Goal: Task Accomplishment & Management: Complete application form

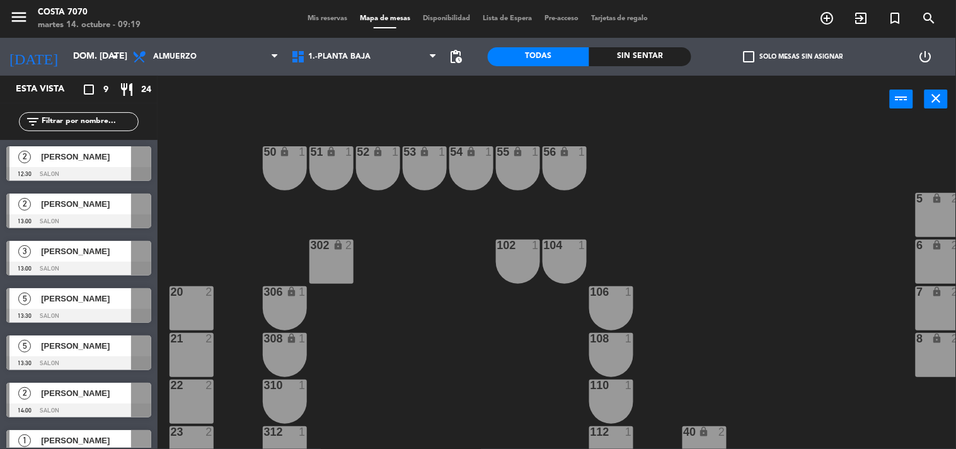
click at [322, 17] on span "Mis reservas" at bounding box center [327, 18] width 52 height 7
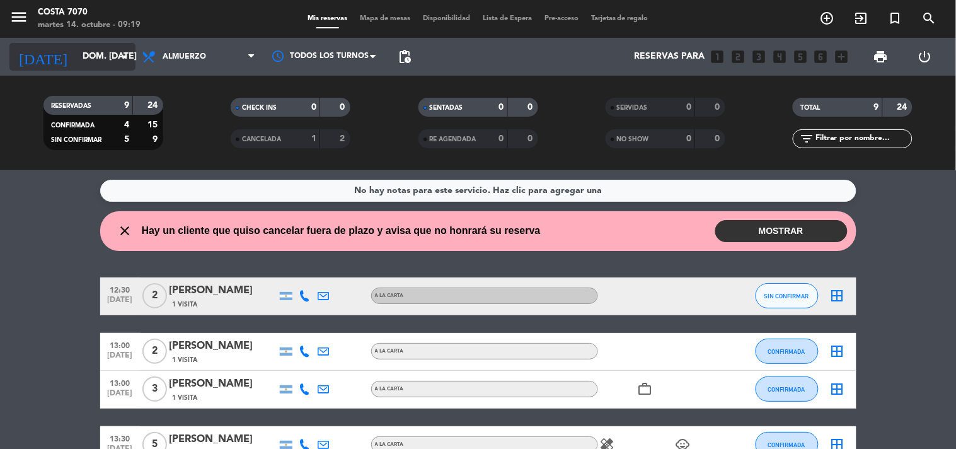
click at [103, 61] on input "dom. [DATE]" at bounding box center [136, 56] width 120 height 23
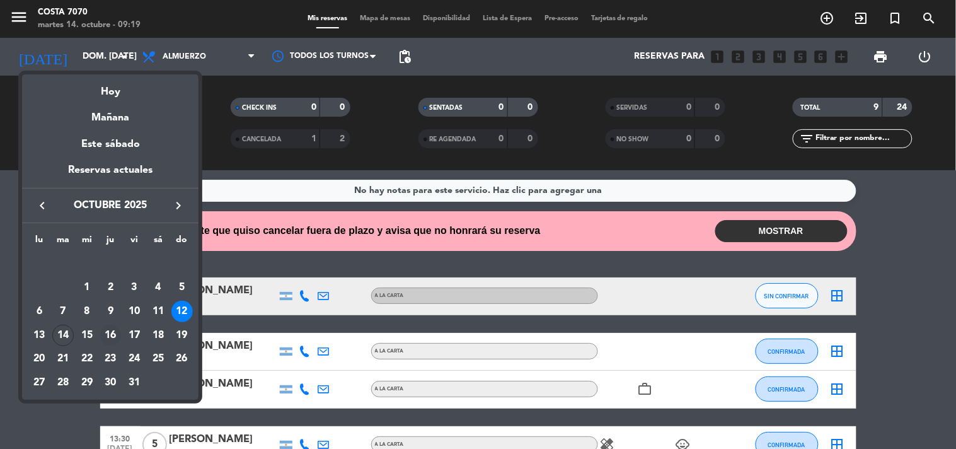
click at [110, 331] on div "16" at bounding box center [110, 335] width 21 height 21
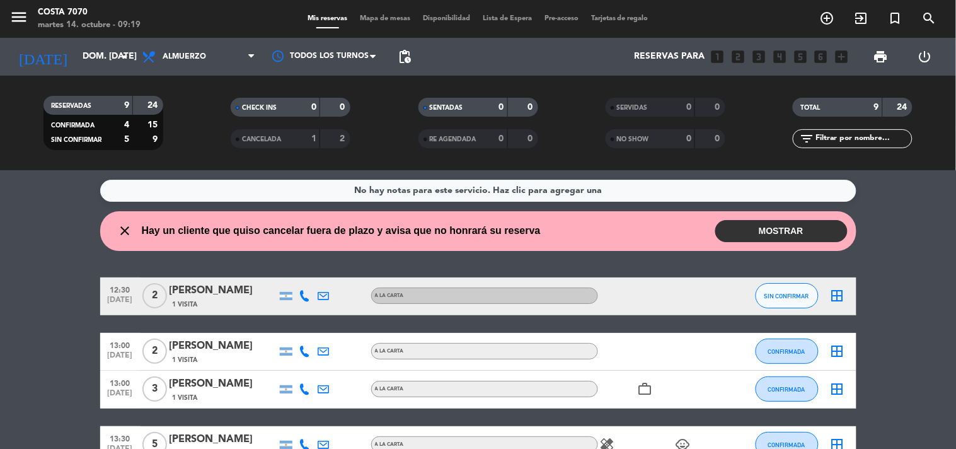
type input "[DEMOGRAPHIC_DATA] [DATE]"
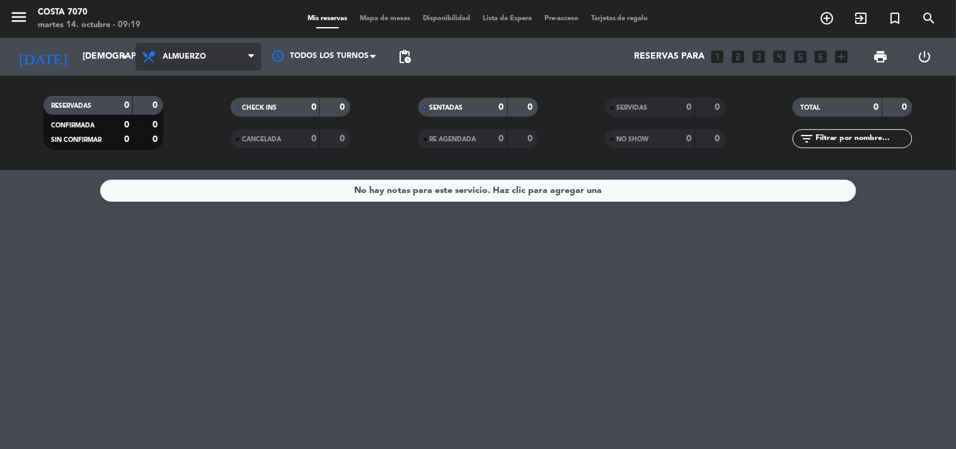
click at [175, 59] on span "Almuerzo" at bounding box center [184, 56] width 43 height 9
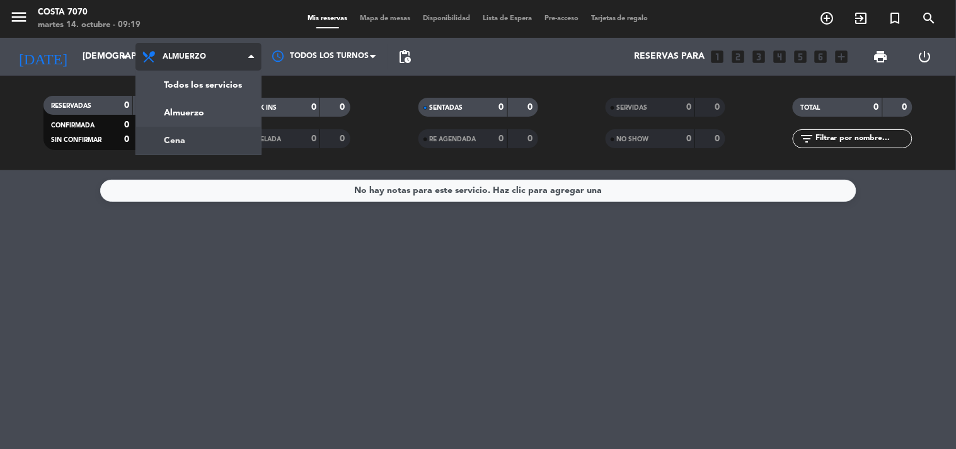
click at [193, 136] on div "menu Costa 7070 martes 14. octubre - 09:19 Mis reservas Mapa de mesas Disponibi…" at bounding box center [478, 85] width 956 height 170
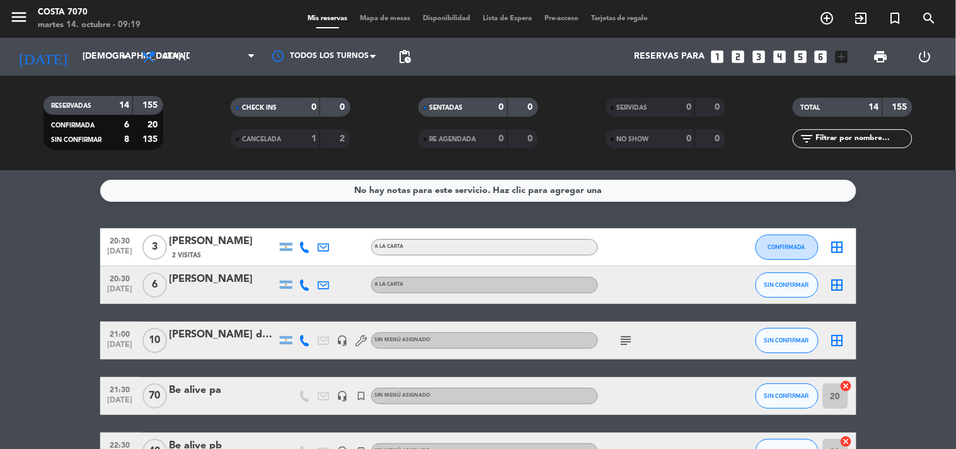
click at [755, 61] on icon "looks_3" at bounding box center [759, 57] width 16 height 16
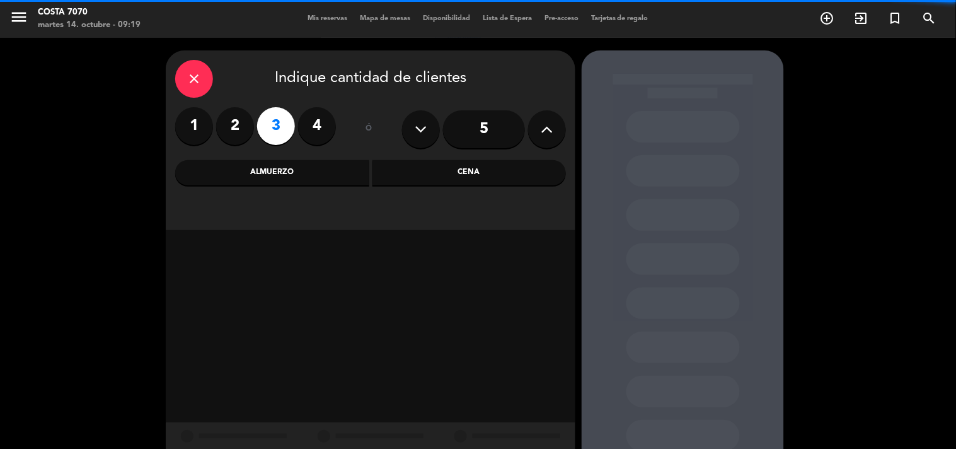
click at [459, 174] on div "Cena" at bounding box center [470, 172] width 194 height 25
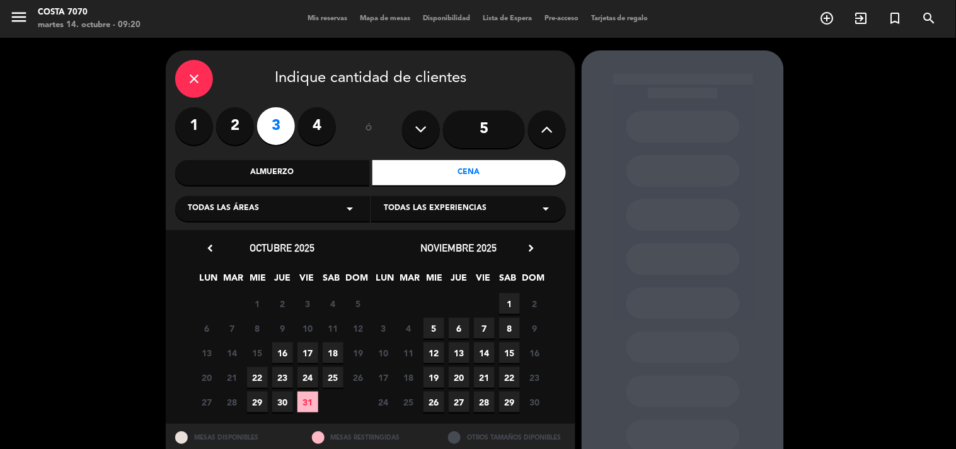
click at [308, 180] on div "Almuerzo" at bounding box center [272, 172] width 194 height 25
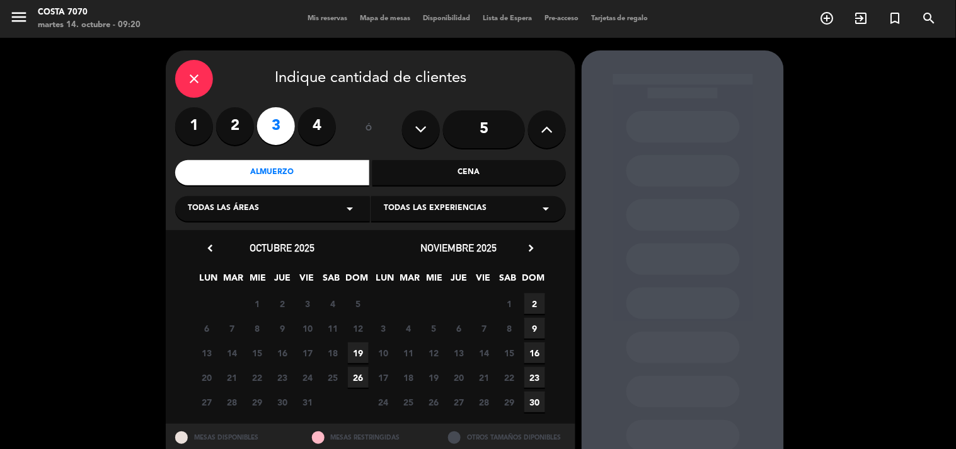
drag, startPoint x: 357, startPoint y: 355, endPoint x: 371, endPoint y: 352, distance: 13.6
click at [357, 355] on span "19" at bounding box center [358, 352] width 21 height 21
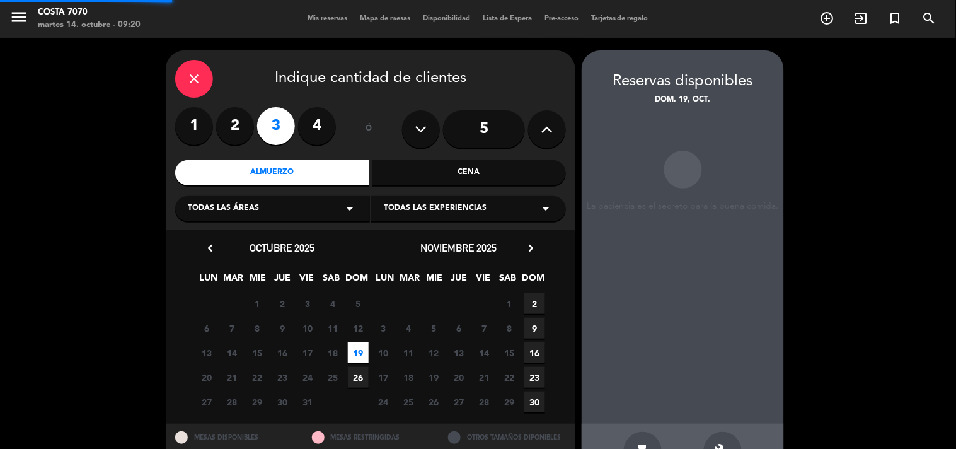
scroll to position [41, 0]
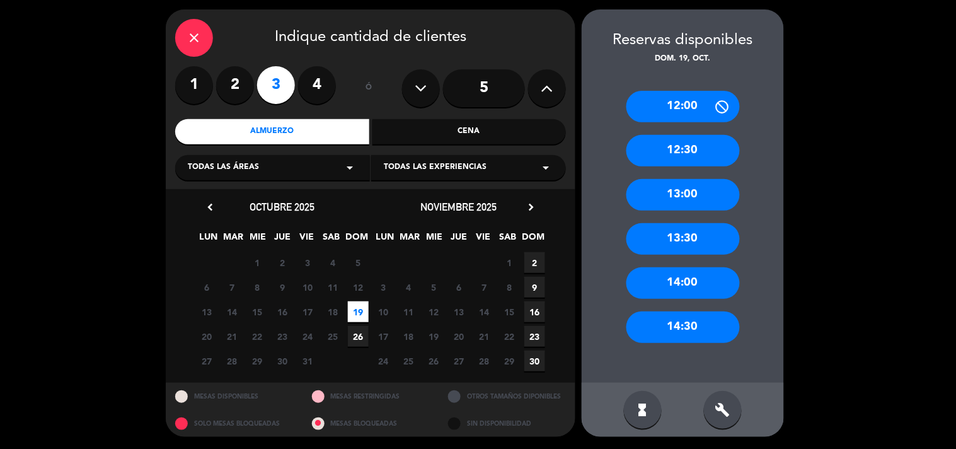
click at [676, 194] on div "13:00" at bounding box center [683, 195] width 113 height 32
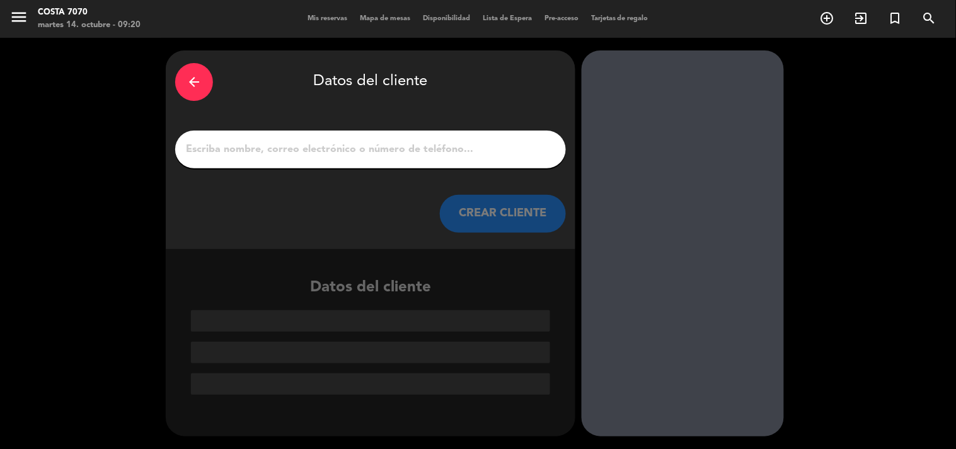
scroll to position [0, 0]
click at [415, 142] on input "1" at bounding box center [371, 150] width 372 height 18
paste input "Maxi Canfa"
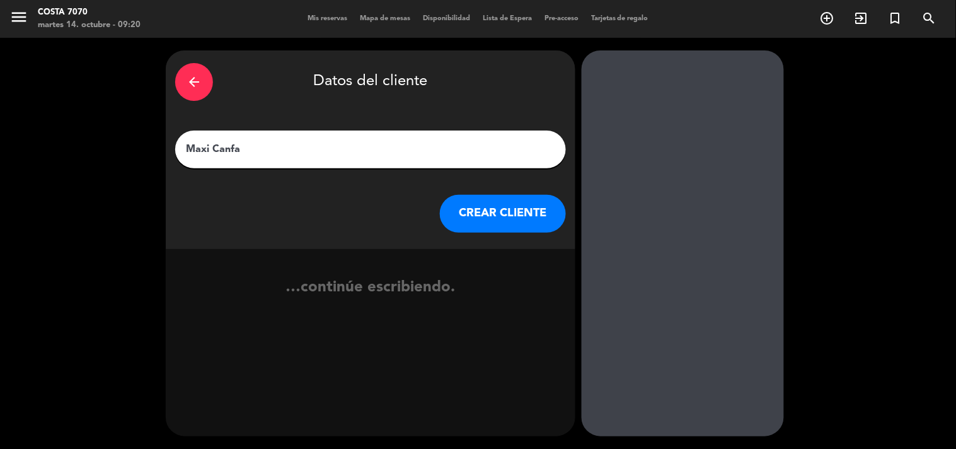
type input "Maxi Canfa"
click at [511, 212] on button "CREAR CLIENTE" at bounding box center [503, 214] width 126 height 38
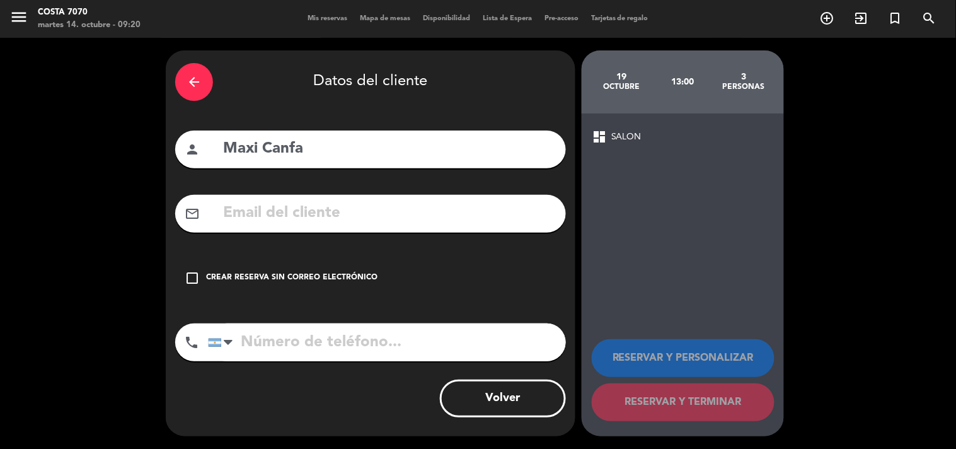
click at [396, 260] on div "check_box_outline_blank Crear reserva sin correo electrónico" at bounding box center [370, 278] width 391 height 38
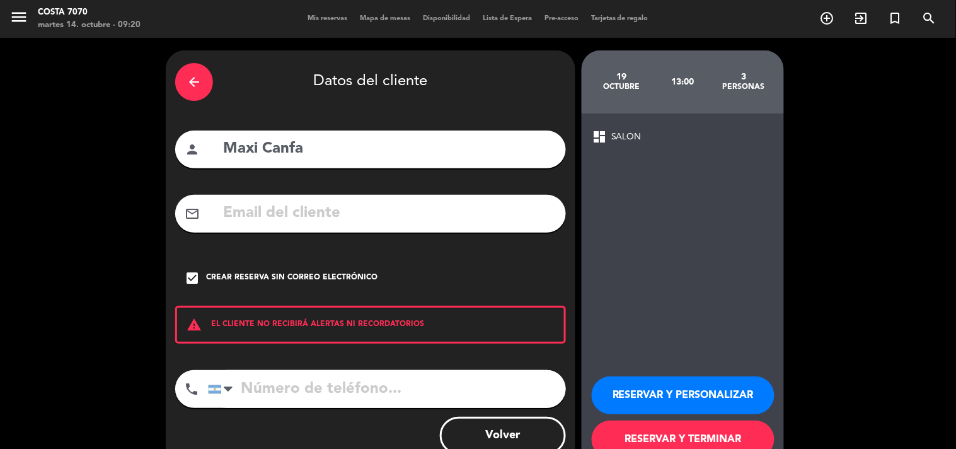
click at [672, 408] on button "RESERVAR Y PERSONALIZAR" at bounding box center [683, 395] width 183 height 38
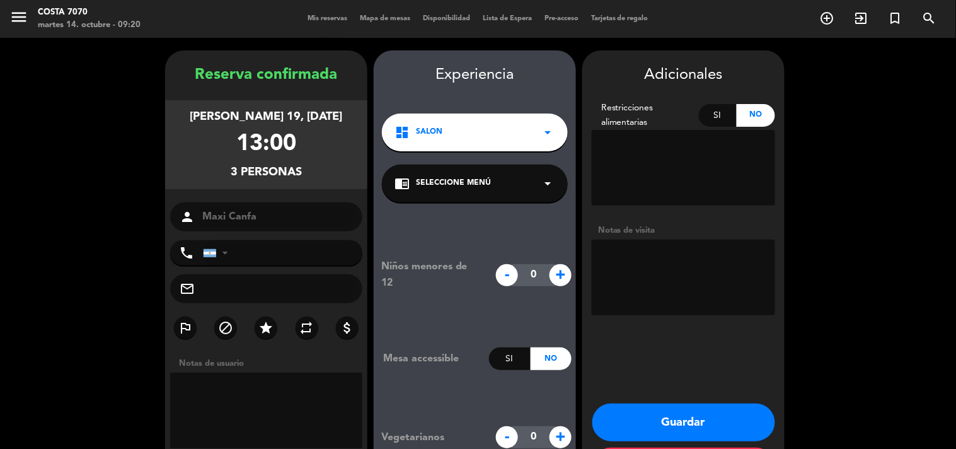
scroll to position [50, 0]
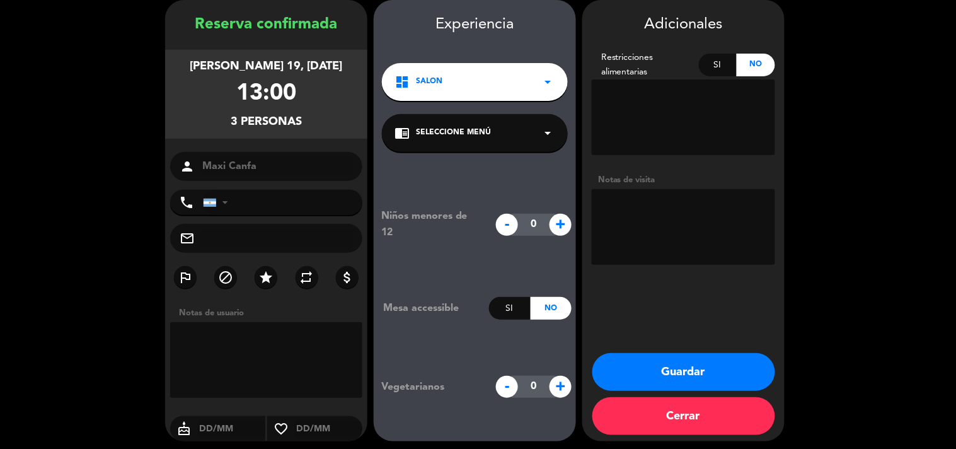
click at [670, 238] on textarea at bounding box center [683, 227] width 183 height 76
click at [669, 253] on textarea at bounding box center [683, 227] width 183 height 76
type textarea "Res [PERSON_NAME]"
click at [650, 361] on button "Guardar" at bounding box center [684, 372] width 183 height 38
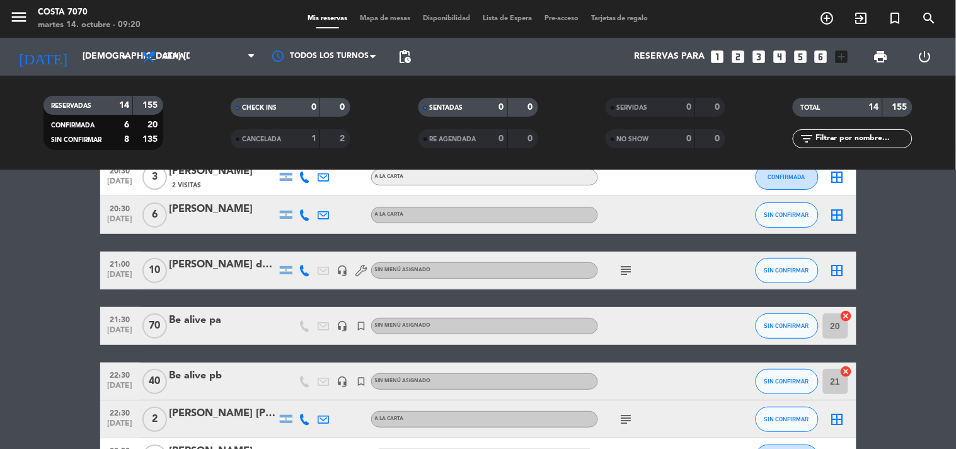
scroll to position [420, 0]
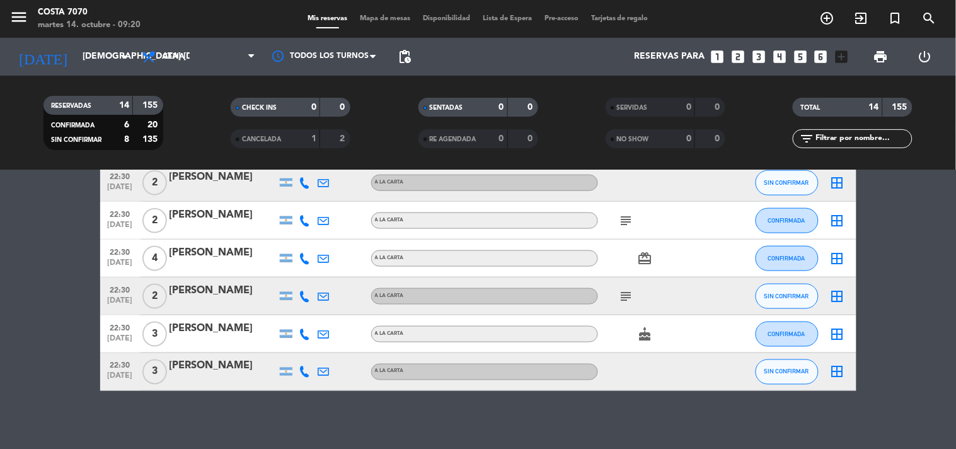
click at [35, 245] on bookings-row "20:30 [DATE] 3 [PERSON_NAME] 2 Visitas A LA CARTA CONFIRMADA border_all 20:30 […" at bounding box center [478, 99] width 956 height 582
